Goal: Task Accomplishment & Management: Use online tool/utility

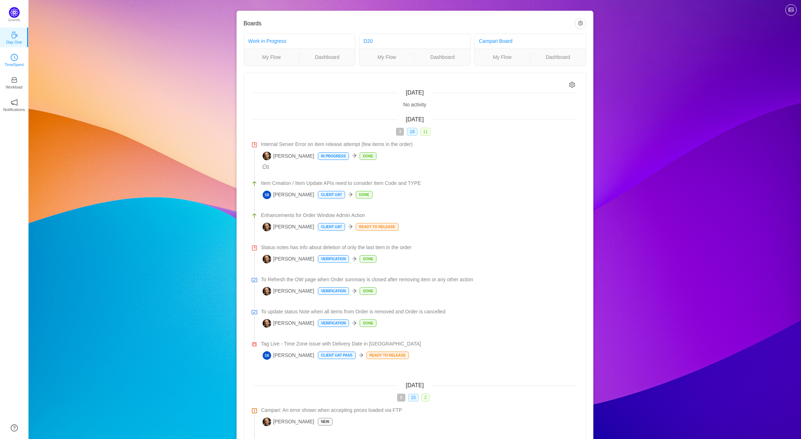
click at [21, 65] on p "TimeSpent" at bounding box center [14, 64] width 19 height 6
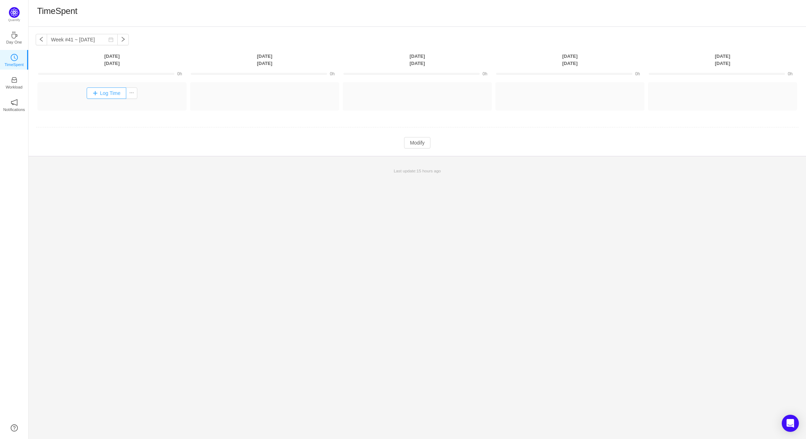
click at [98, 93] on button "Log Time" at bounding box center [107, 92] width 40 height 11
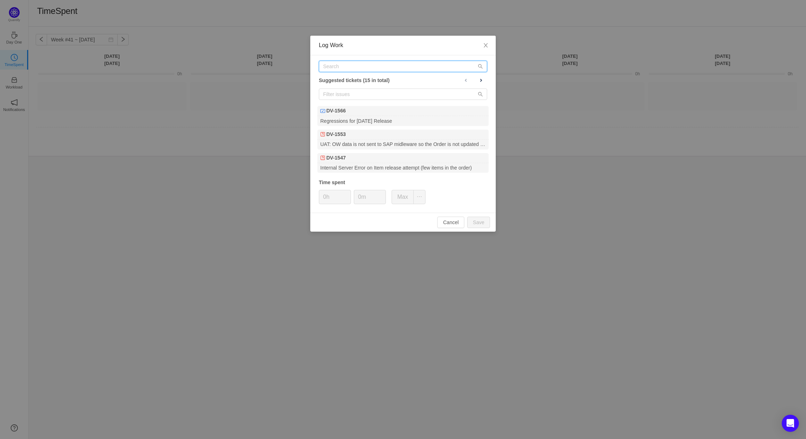
click at [326, 62] on input "text" at bounding box center [403, 66] width 168 height 11
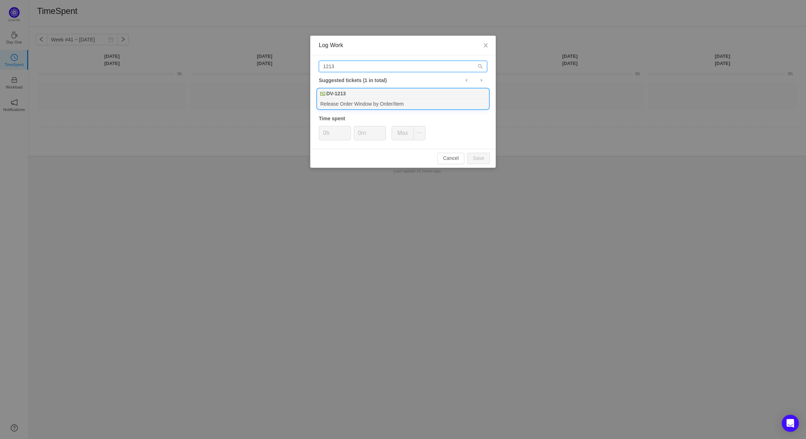
type input "1213"
click at [335, 92] on b "DV-1213" at bounding box center [335, 93] width 19 height 7
click at [479, 155] on button "Save" at bounding box center [478, 158] width 23 height 11
type input "0h"
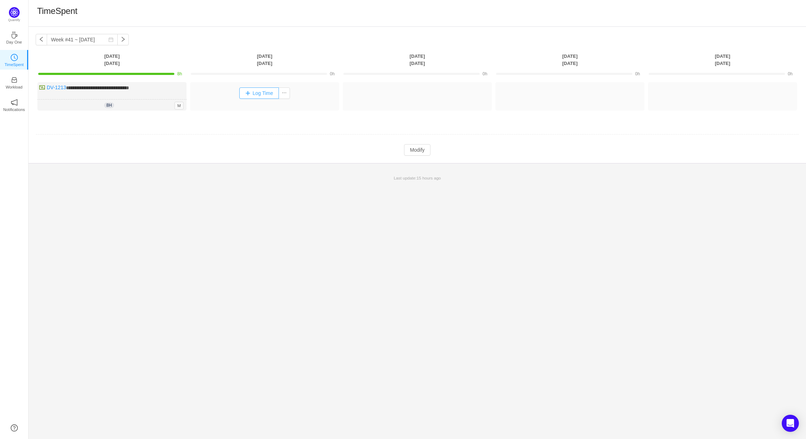
click at [253, 91] on button "Log Time" at bounding box center [259, 92] width 40 height 11
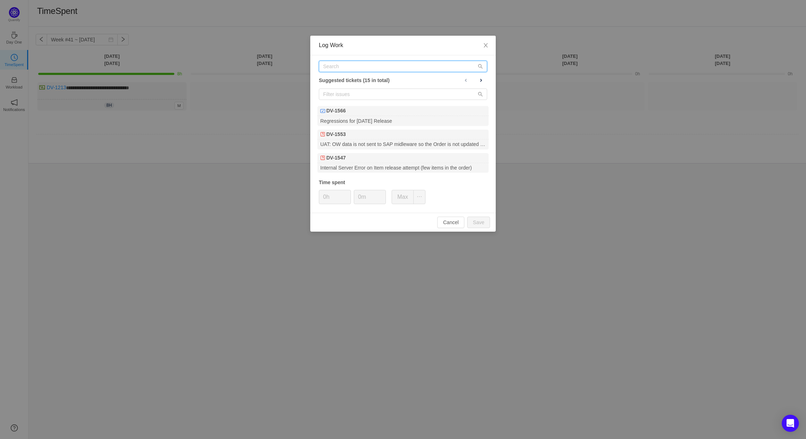
click at [353, 69] on input "text" at bounding box center [403, 66] width 168 height 11
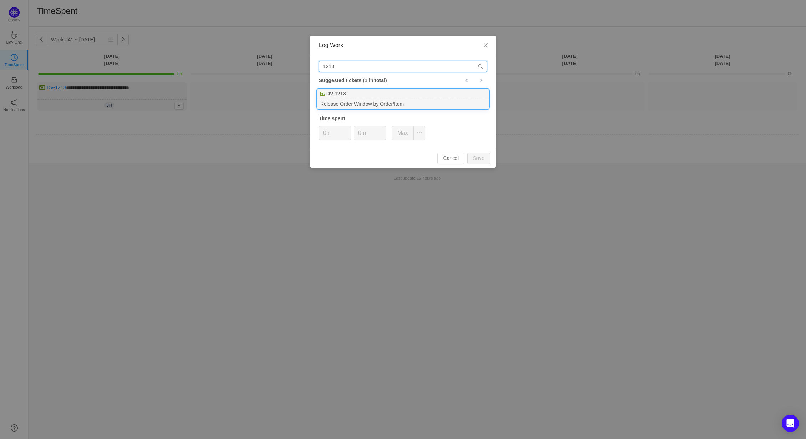
type input "1213"
click at [355, 94] on div "DV-1213" at bounding box center [402, 94] width 171 height 10
click at [485, 161] on button "Save" at bounding box center [478, 158] width 23 height 11
type input "0h"
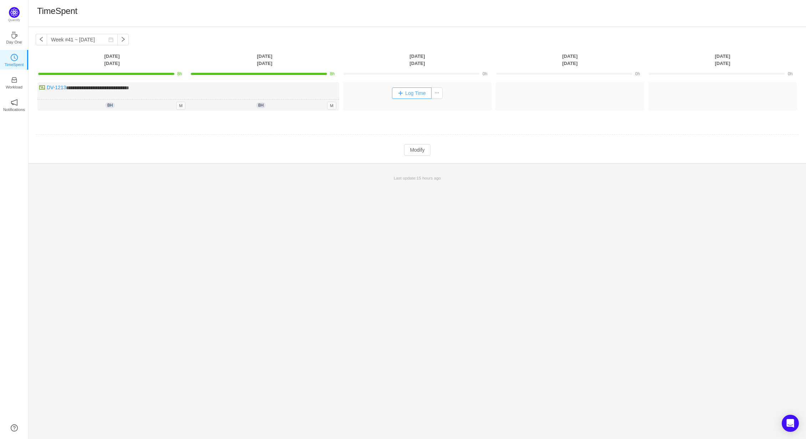
click at [402, 97] on button "Log Time" at bounding box center [412, 92] width 40 height 11
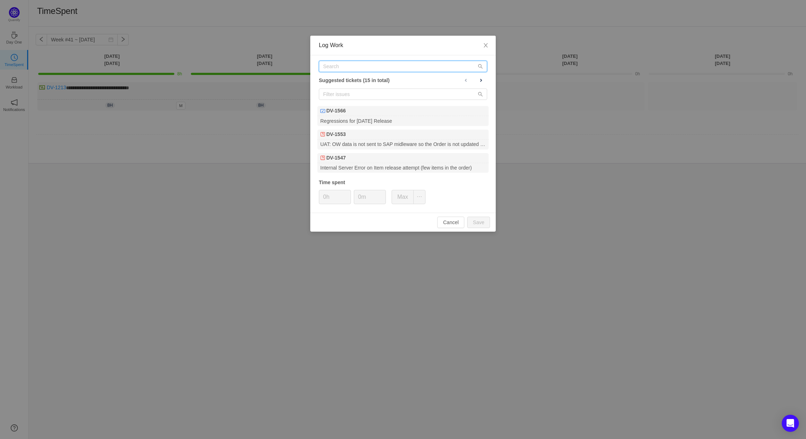
click at [337, 66] on input "text" at bounding box center [403, 66] width 168 height 11
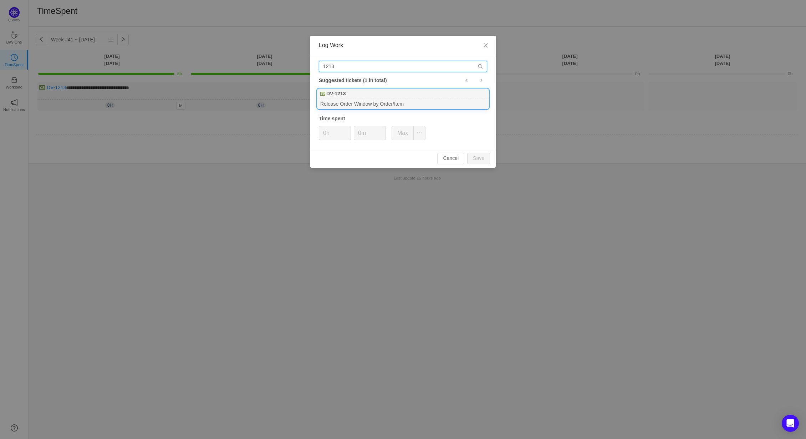
type input "1213"
click at [370, 93] on div "DV-1213" at bounding box center [402, 94] width 171 height 10
click at [476, 155] on button "Save" at bounding box center [478, 158] width 23 height 11
type input "0h"
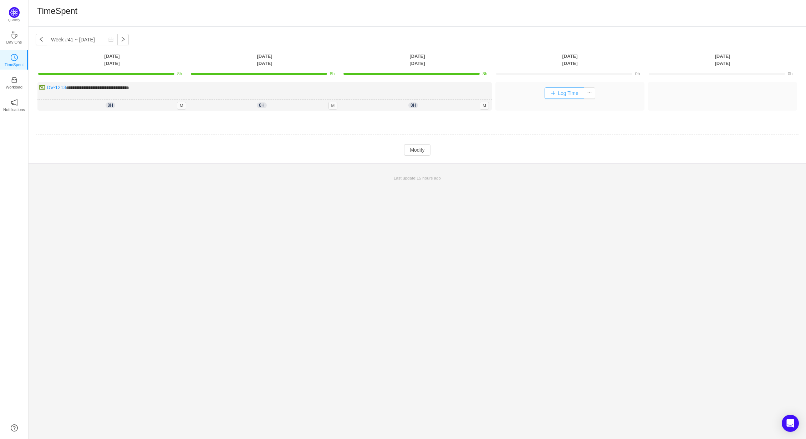
click at [551, 92] on button "Log Time" at bounding box center [565, 92] width 40 height 11
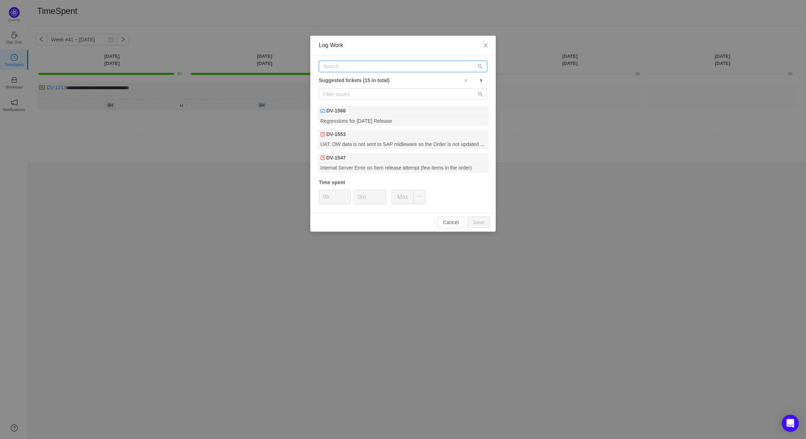
click at [333, 68] on input "text" at bounding box center [403, 66] width 168 height 11
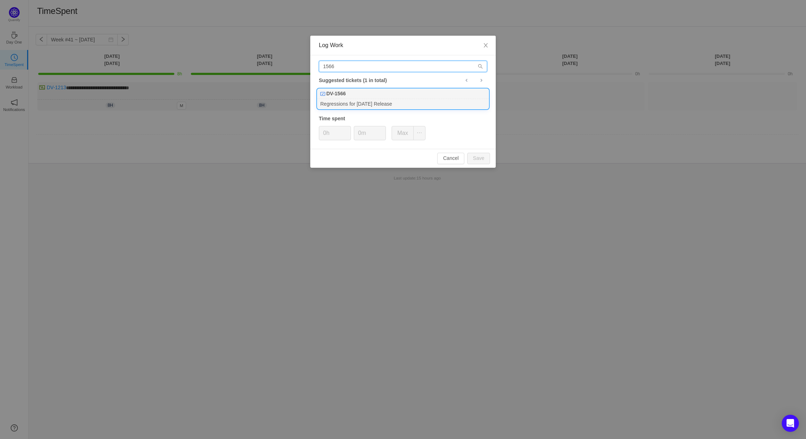
type input "1566"
click at [365, 95] on div "DV-1566" at bounding box center [402, 94] width 171 height 10
click at [472, 154] on button "Save" at bounding box center [478, 158] width 23 height 11
type input "0h"
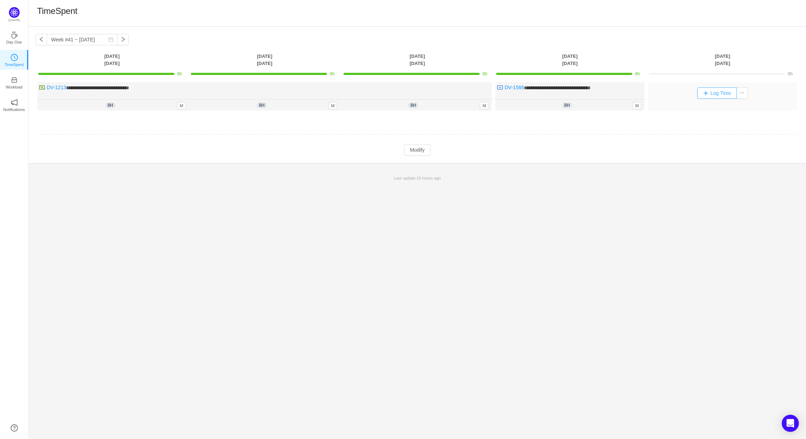
click at [704, 96] on button "Log Time" at bounding box center [717, 92] width 40 height 11
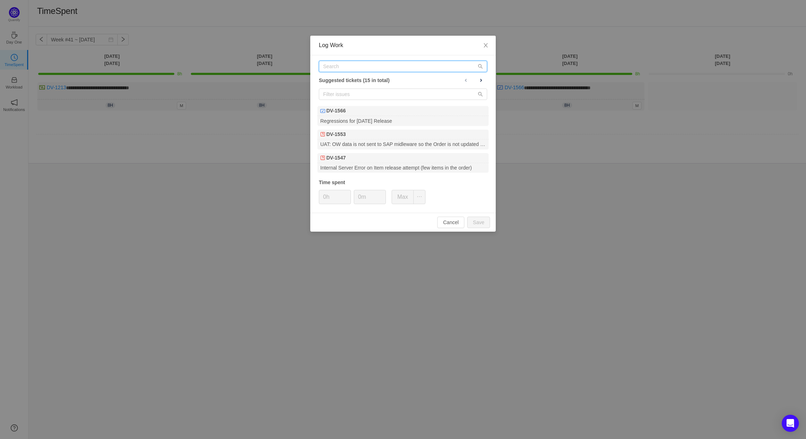
click at [346, 71] on input "text" at bounding box center [403, 66] width 168 height 11
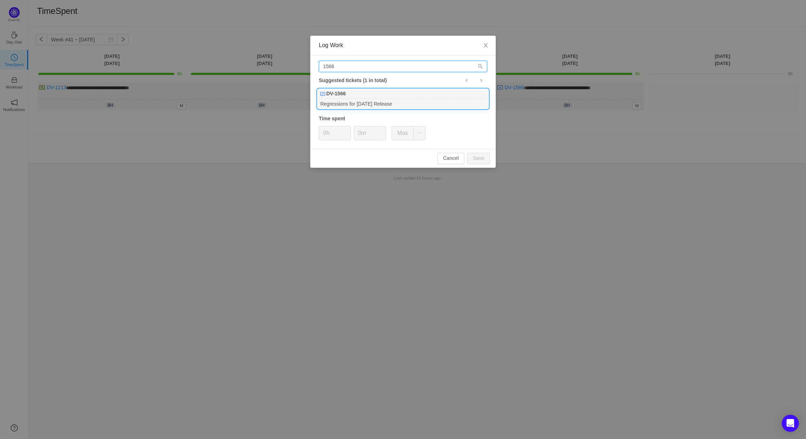
type input "1566"
click at [357, 97] on div "DV-1566" at bounding box center [402, 94] width 171 height 10
click at [482, 155] on button "Save" at bounding box center [478, 158] width 23 height 11
type input "0h"
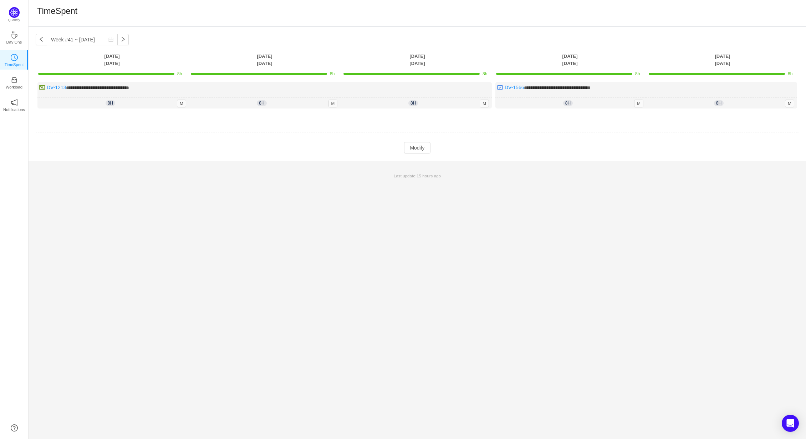
click at [304, 223] on div "**********" at bounding box center [418, 233] width 778 height 412
click at [39, 41] on button "button" at bounding box center [41, 39] width 11 height 11
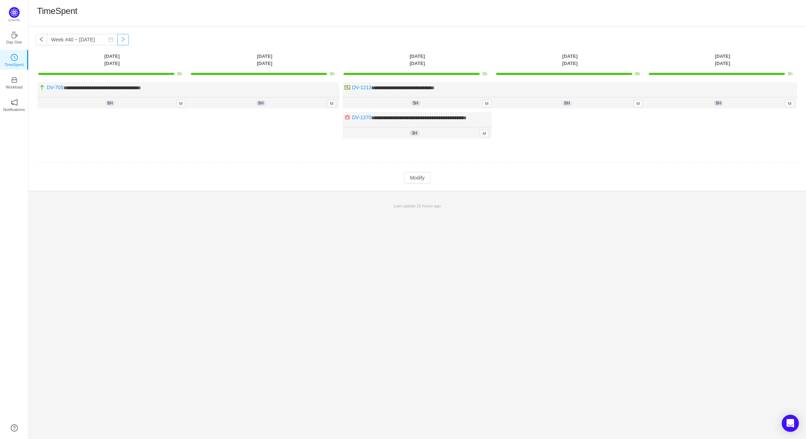
click at [119, 39] on button "button" at bounding box center [122, 39] width 11 height 11
type input "Week #41 ~ [DATE]"
